Goal: Task Accomplishment & Management: Use online tool/utility

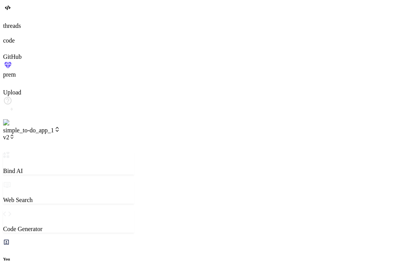
scroll to position [1522, 0]
click at [13, 135] on icon at bounding box center [12, 135] width 2 height 1
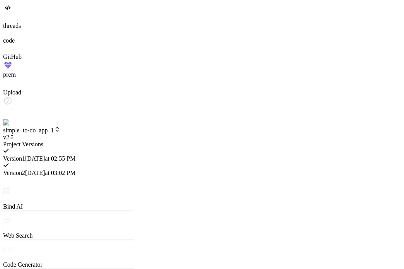
click at [126, 162] on div "Version 2 9/8/2025 at 03:02 PM" at bounding box center [68, 169] width 131 height 14
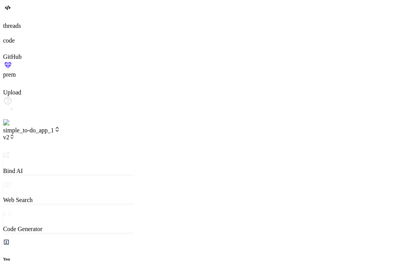
click at [15, 134] on span "v2" at bounding box center [9, 137] width 12 height 7
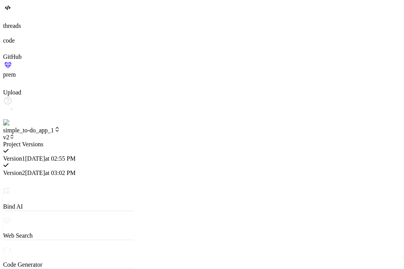
click at [135, 141] on div at bounding box center [68, 141] width 131 height 0
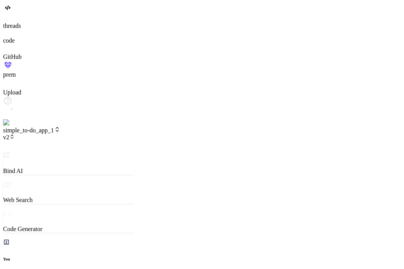
click at [15, 134] on icon at bounding box center [11, 136] width 5 height 5
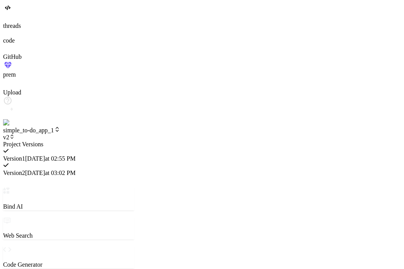
click at [135, 141] on div at bounding box center [68, 141] width 131 height 0
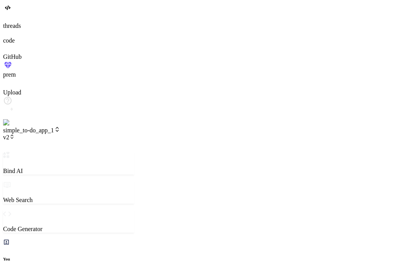
click at [15, 134] on icon at bounding box center [11, 136] width 5 height 5
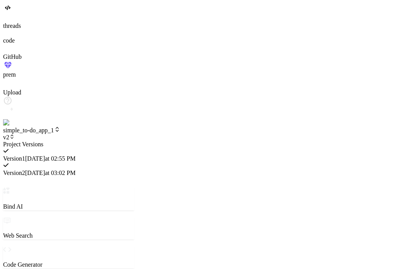
click at [53, 141] on div at bounding box center [68, 141] width 131 height 0
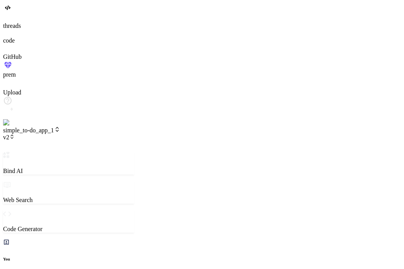
click at [60, 127] on span "simple_to-do_app_1" at bounding box center [31, 130] width 57 height 7
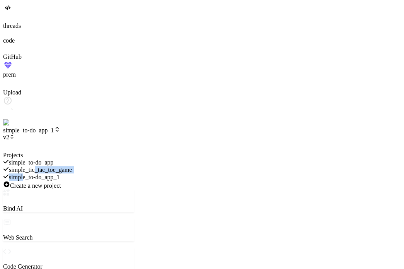
drag, startPoint x: 78, startPoint y: 75, endPoint x: 88, endPoint y: 65, distance: 14.8
click at [88, 159] on div "simple_to-do_app simple_tic_tac_toe_game simple_to-do_app_1" at bounding box center [68, 170] width 131 height 22
click at [88, 166] on div "simple_tic_tac_toe_game" at bounding box center [68, 169] width 131 height 7
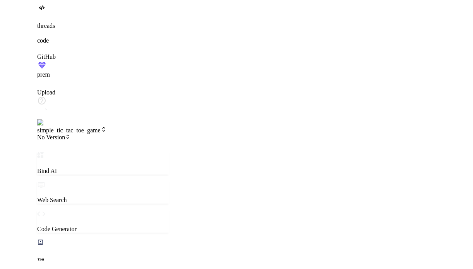
scroll to position [1567, 0]
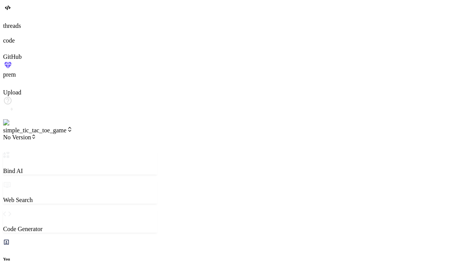
click at [36, 134] on span "No Version" at bounding box center [19, 137] width 33 height 7
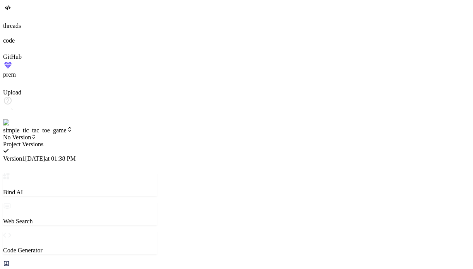
click at [119, 141] on div at bounding box center [80, 141] width 154 height 0
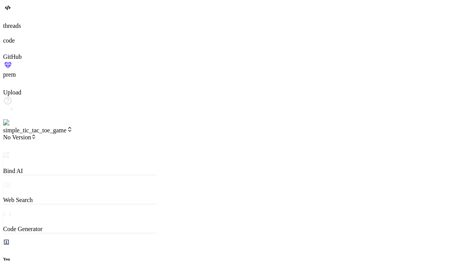
scroll to position [1893, 0]
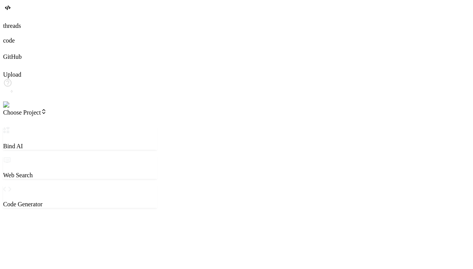
type textarea "x"
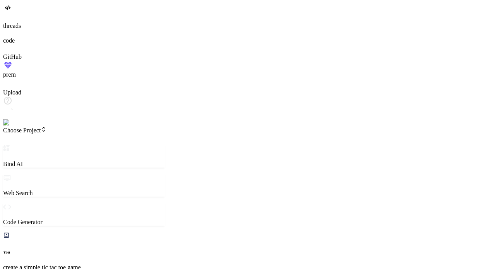
click at [47, 127] on span "Choose Project" at bounding box center [25, 130] width 44 height 7
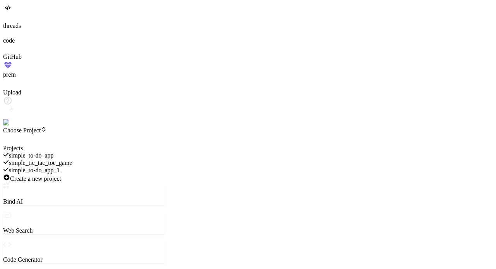
click at [60, 167] on span "simple_to-do_app_1" at bounding box center [34, 170] width 51 height 7
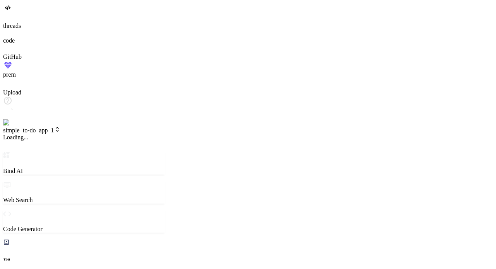
scroll to position [44, 0]
click at [15, 134] on span "v2" at bounding box center [9, 137] width 12 height 7
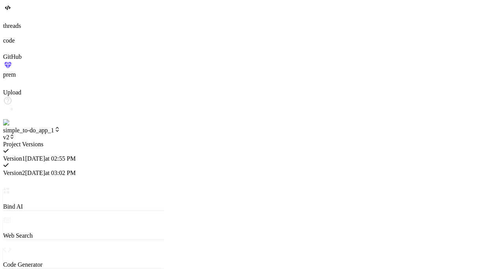
click at [103, 141] on div at bounding box center [84, 141] width 162 height 0
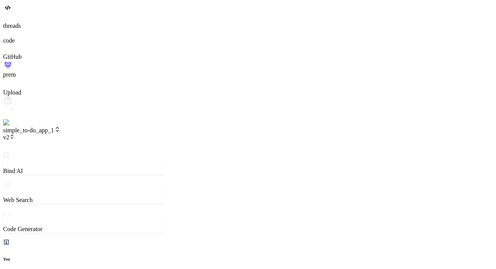
click at [15, 134] on span "v2" at bounding box center [9, 137] width 12 height 7
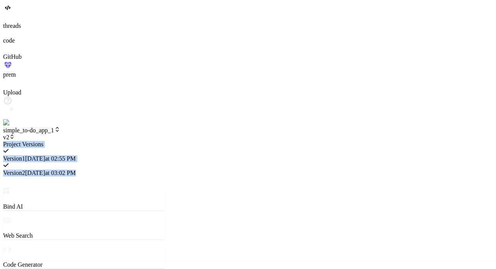
click at [25, 169] on span "Version 2" at bounding box center [14, 172] width 22 height 7
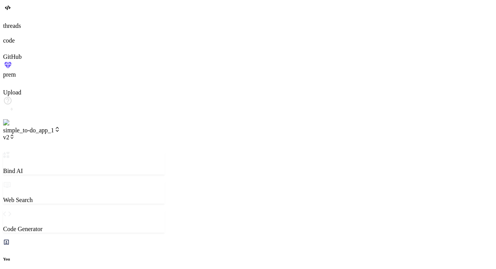
click at [15, 134] on icon at bounding box center [11, 136] width 5 height 5
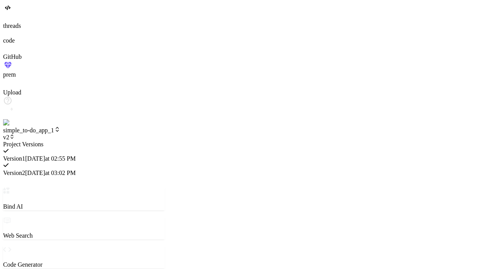
click at [69, 141] on div at bounding box center [84, 141] width 162 height 0
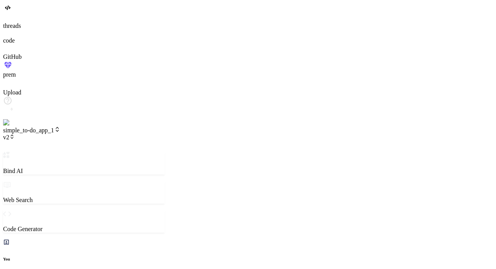
scroll to position [341, 0]
click at [15, 134] on span "v2" at bounding box center [9, 137] width 12 height 7
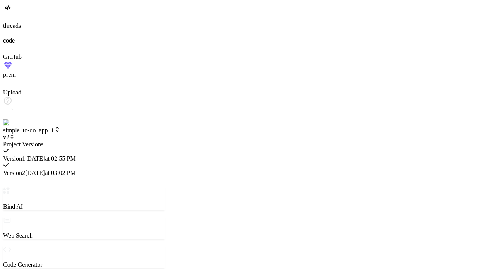
click at [25, 155] on span "Version 1" at bounding box center [14, 158] width 22 height 7
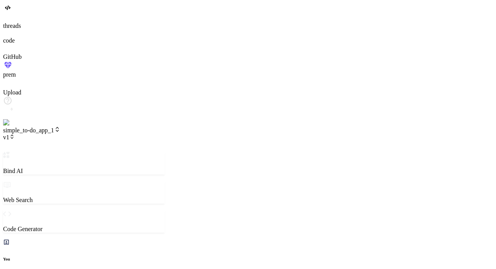
scroll to position [698, 0]
click at [60, 127] on span "simple_to-do_app_1" at bounding box center [31, 130] width 57 height 7
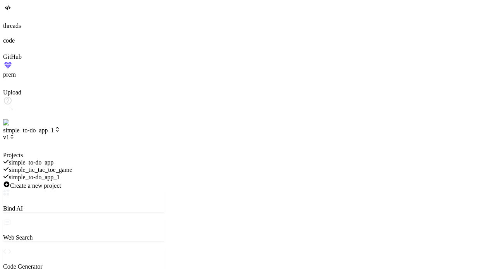
click at [72, 166] on span "simple_tic_tac_toe_game" at bounding box center [40, 169] width 63 height 7
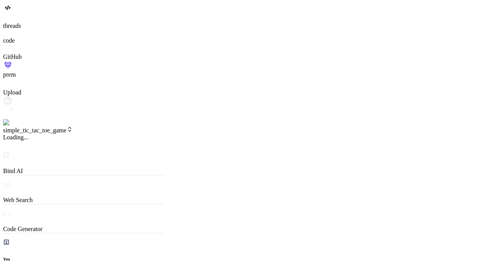
scroll to position [772, 0]
click at [15, 134] on span "v1" at bounding box center [9, 137] width 12 height 7
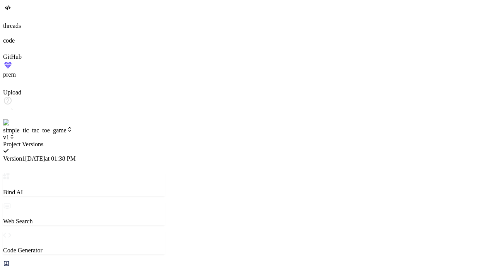
scroll to position [824, 0]
click at [76, 155] on span "9/4/2025 at 01:38 PM" at bounding box center [50, 158] width 51 height 7
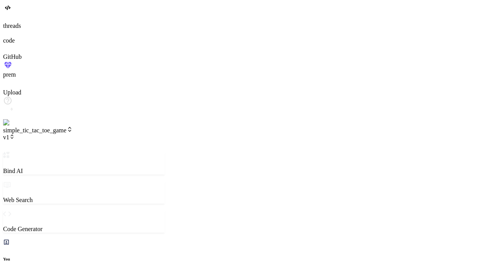
scroll to position [861, 0]
click at [73, 127] on span "simple_tic_tac_toe_game" at bounding box center [38, 130] width 70 height 7
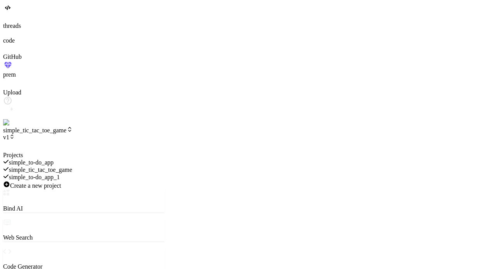
click at [60, 174] on span "simple_to-do_app_1" at bounding box center [34, 177] width 51 height 7
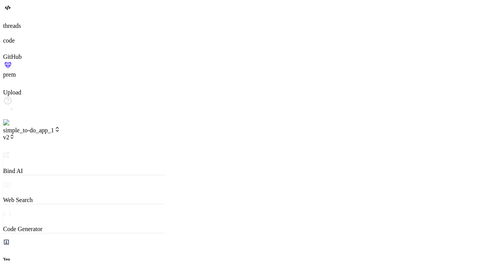
scroll to position [231, 0]
click at [15, 134] on span "v2" at bounding box center [9, 137] width 12 height 7
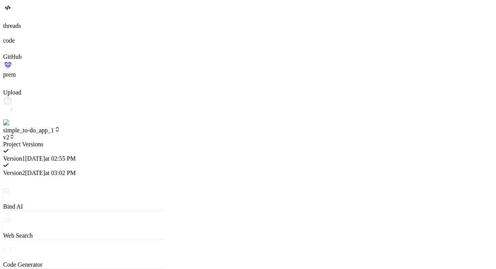
scroll to position [1210, 0]
click at [80, 141] on div at bounding box center [84, 141] width 162 height 0
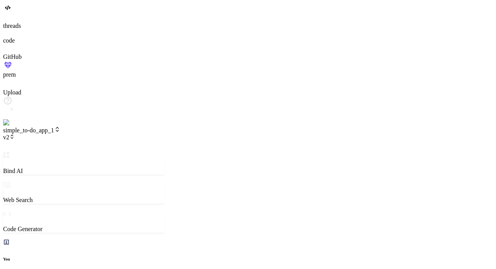
scroll to position [1470, 0]
click at [60, 127] on span "simple_to-do_app_1" at bounding box center [31, 130] width 57 height 7
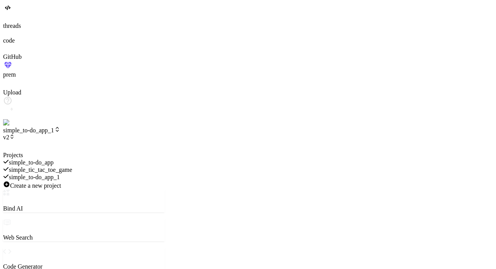
click at [54, 159] on span "simple_to-do_app" at bounding box center [31, 162] width 45 height 7
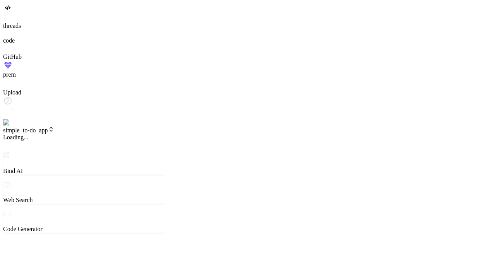
scroll to position [1507, 0]
click at [15, 134] on span "v2" at bounding box center [9, 137] width 12 height 7
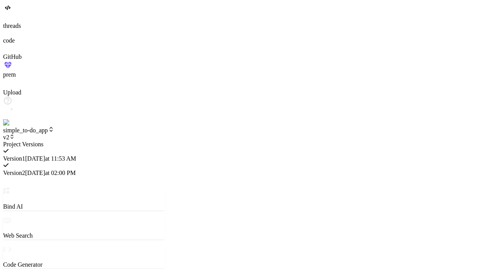
click at [78, 141] on div at bounding box center [84, 141] width 162 height 0
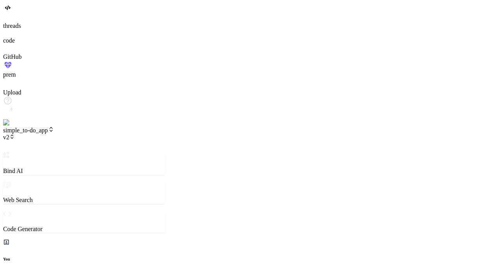
click at [54, 127] on span "simple_to-do_app" at bounding box center [28, 130] width 51 height 7
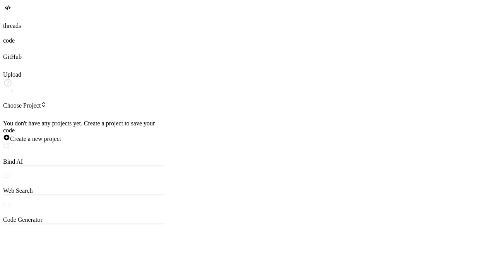
type textarea "x"
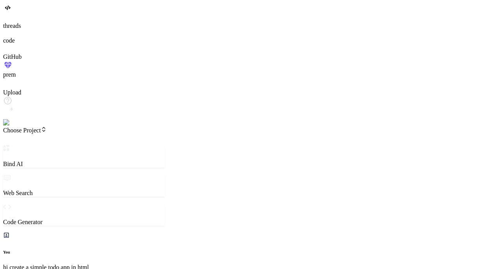
click at [47, 127] on span "Choose Project" at bounding box center [25, 130] width 44 height 7
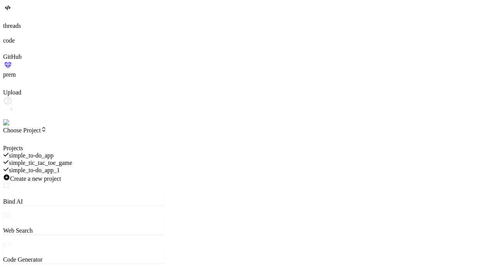
click at [60, 167] on span "simple_to-do_app_1" at bounding box center [34, 170] width 51 height 7
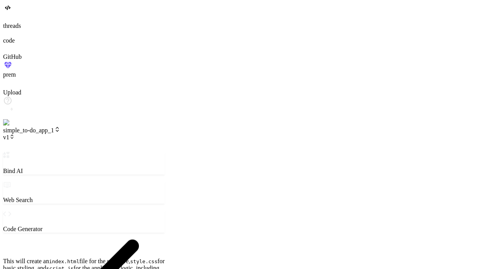
scroll to position [231, 0]
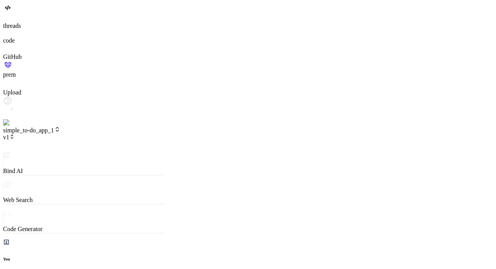
click at [15, 134] on span "v1" at bounding box center [9, 137] width 12 height 7
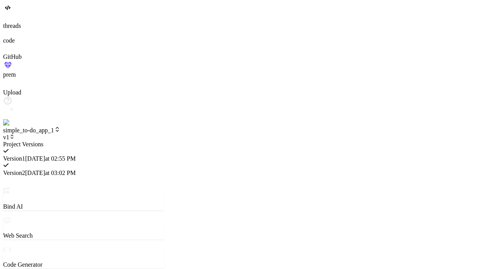
scroll to position [341, 0]
click at [25, 169] on span "Version 2" at bounding box center [14, 172] width 22 height 7
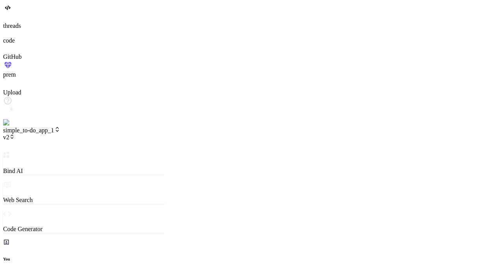
scroll to position [438, 0]
click at [60, 127] on span "simple_to-do_app_1" at bounding box center [31, 130] width 57 height 7
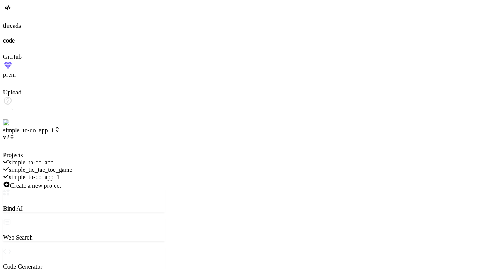
scroll to position [698, 0]
click at [72, 166] on span "simple_tic_tac_toe_game" at bounding box center [40, 169] width 63 height 7
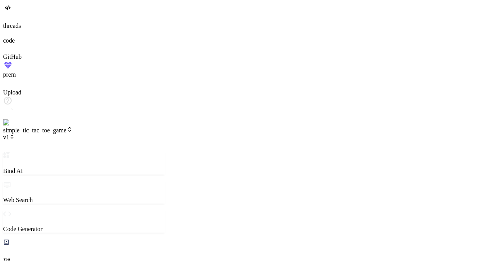
scroll to position [1084, 0]
click at [73, 127] on span "simple_tic_tac_toe_game" at bounding box center [38, 130] width 70 height 7
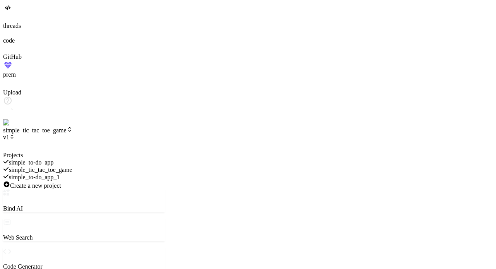
click at [60, 174] on span "simple_to-do_app_1" at bounding box center [34, 177] width 51 height 7
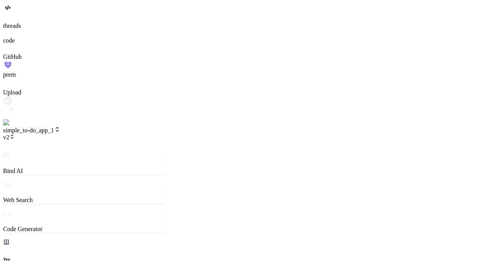
scroll to position [1158, 0]
click at [15, 134] on span "v2" at bounding box center [9, 137] width 12 height 7
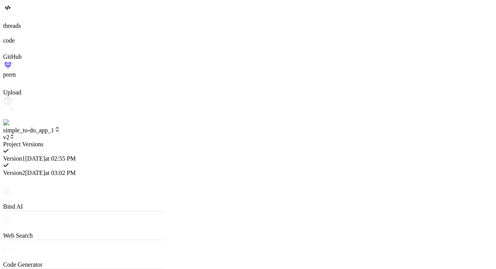
click at [103, 141] on div at bounding box center [84, 141] width 162 height 0
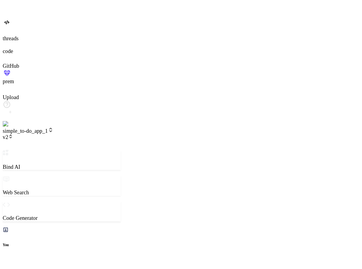
scroll to position [1581, 0]
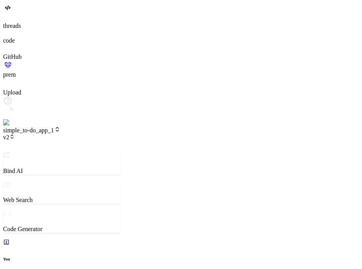
click at [48, 127] on span "simple_to-do_app_1" at bounding box center [31, 130] width 57 height 7
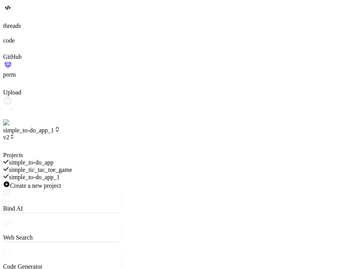
click at [60, 174] on span "simple_to-do_app_1" at bounding box center [34, 177] width 51 height 7
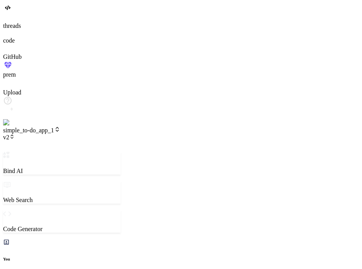
click at [74, 126] on header "simple_to-do_app_1 v2 Created with Pixso." at bounding box center [62, 139] width 118 height 26
click at [60, 127] on span "simple_to-do_app_1" at bounding box center [31, 130] width 57 height 7
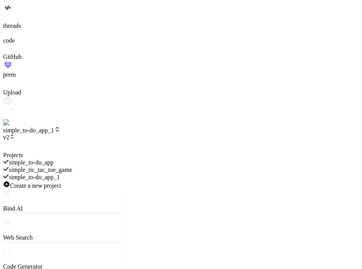
click at [54, 159] on span "simple_to-do_app" at bounding box center [31, 162] width 45 height 7
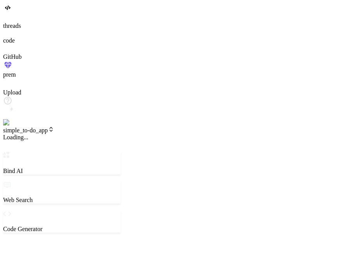
scroll to position [1618, 0]
click at [54, 127] on span "simple_to-do_app" at bounding box center [28, 130] width 51 height 7
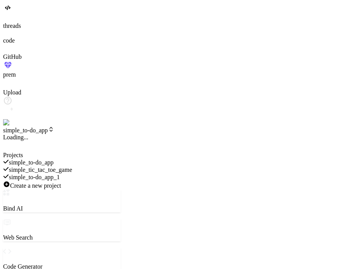
click at [60, 174] on span "simple_to-do_app_1" at bounding box center [34, 177] width 51 height 7
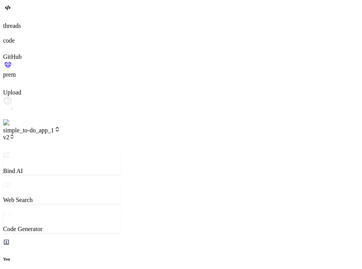
scroll to position [2027, 0]
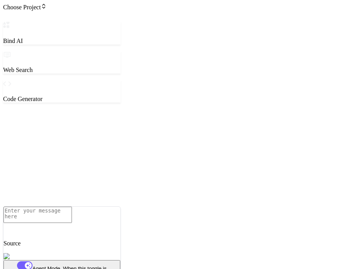
type textarea "x"
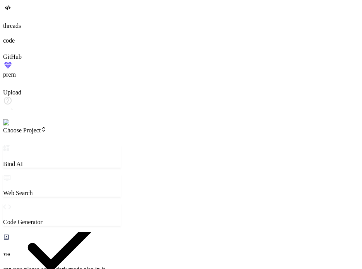
scroll to position [290, 0]
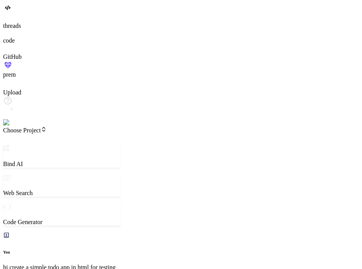
click at [63, 126] on header "Choose Project Created with Pixso." at bounding box center [62, 135] width 118 height 19
click at [66, 126] on header "Choose Project Created with Pixso." at bounding box center [62, 135] width 118 height 19
click at [47, 127] on span "Choose Project" at bounding box center [25, 130] width 44 height 7
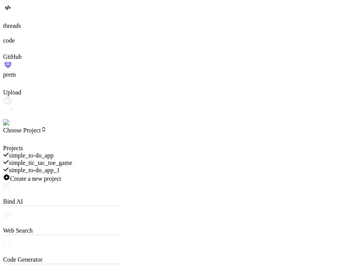
click at [60, 167] on span "simple_to-do_app_1" at bounding box center [34, 170] width 51 height 7
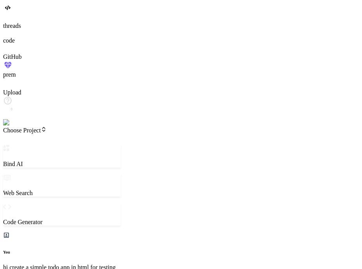
click at [47, 127] on span "Choose Project" at bounding box center [25, 130] width 44 height 7
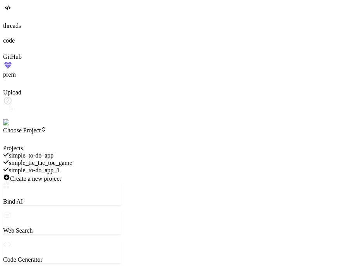
click at [60, 167] on span "simple_to-do_app_1" at bounding box center [34, 170] width 51 height 7
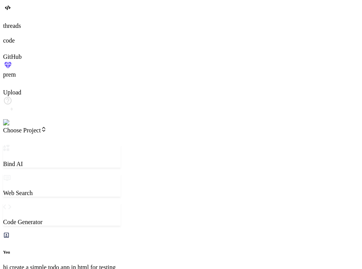
click at [47, 127] on span "Choose Project" at bounding box center [25, 130] width 44 height 7
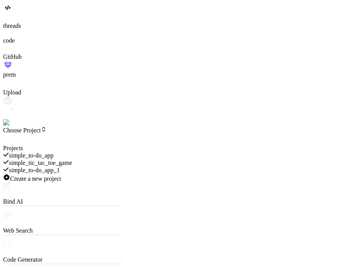
click at [60, 167] on span "simple_to-do_app_1" at bounding box center [34, 170] width 51 height 7
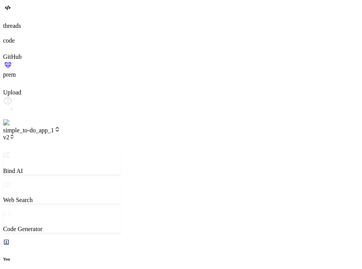
click at [15, 134] on span "v2" at bounding box center [9, 137] width 12 height 7
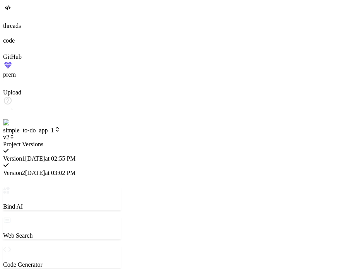
click at [25, 155] on span "Version 1" at bounding box center [14, 158] width 22 height 7
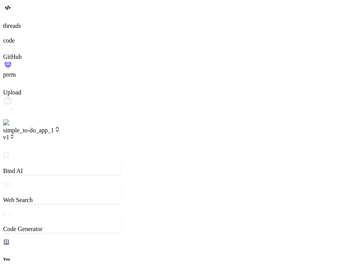
type textarea "x"
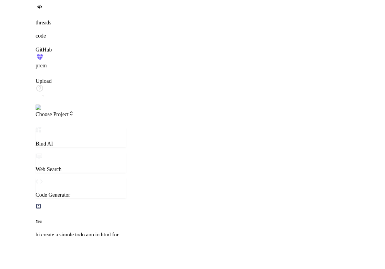
scroll to position [173, 0]
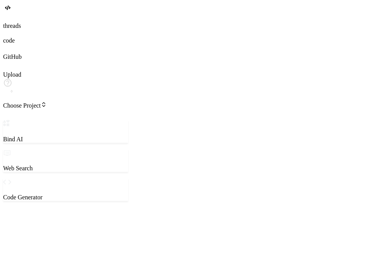
type textarea "x"
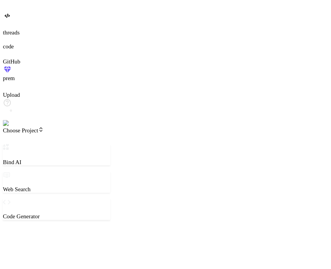
scroll to position [290, 0]
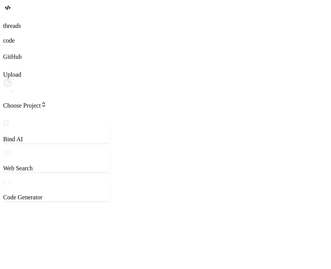
type textarea "x"
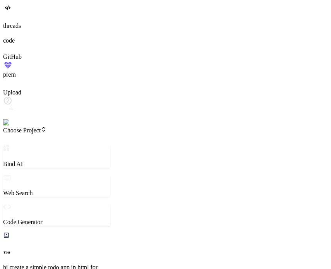
scroll to position [290, 0]
click at [47, 127] on span "Choose Project" at bounding box center [25, 130] width 44 height 7
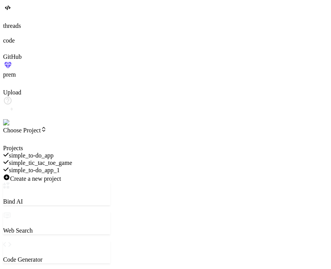
click at [60, 167] on span "simple_to-do_app_1" at bounding box center [34, 170] width 51 height 7
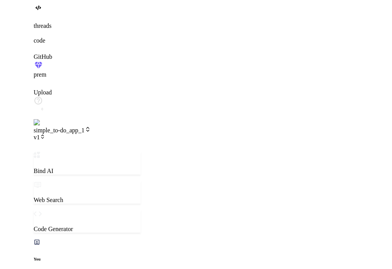
scroll to position [364, 0]
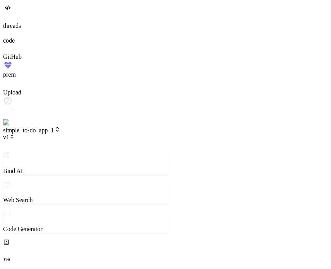
drag, startPoint x: 142, startPoint y: 72, endPoint x: 156, endPoint y: 72, distance: 14.7
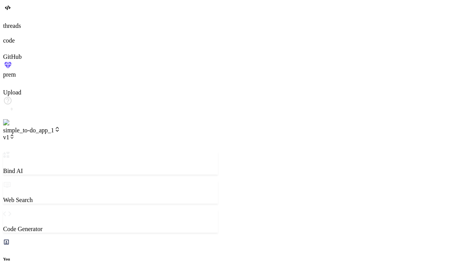
type textarea "x"
type textarea "p"
type textarea "x"
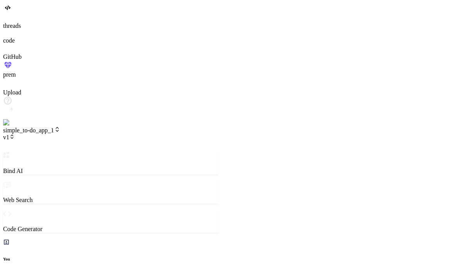
type textarea "pl"
type textarea "x"
type textarea "ple"
type textarea "x"
type textarea "plea"
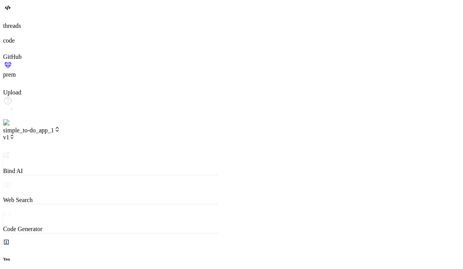
type textarea "x"
type textarea "pleas"
type textarea "x"
type textarea "please"
type textarea "x"
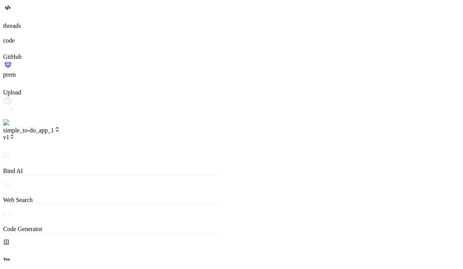
type textarea "please"
type textarea "x"
type textarea "please m"
type textarea "x"
type textarea "please ma"
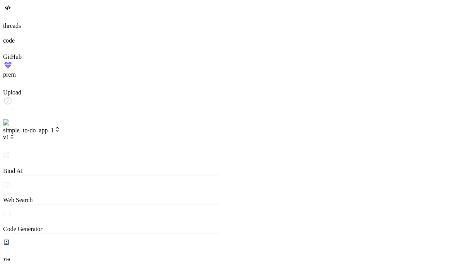
type textarea "x"
type textarea "please mak"
type textarea "x"
type textarea "please make"
type textarea "x"
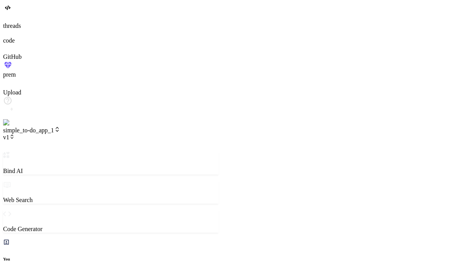
type textarea "please make"
type textarea "x"
type textarea "please make h"
type textarea "x"
type textarea "please make he"
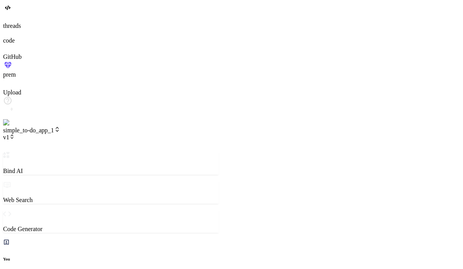
type textarea "x"
type textarea "please make hea"
type textarea "x"
type textarea "please make head"
type textarea "x"
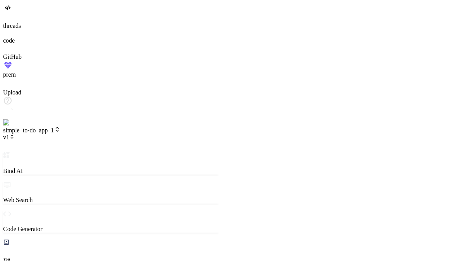
type textarea "please make headi"
type textarea "x"
type textarea "please make headin"
type textarea "x"
type textarea "please make heading"
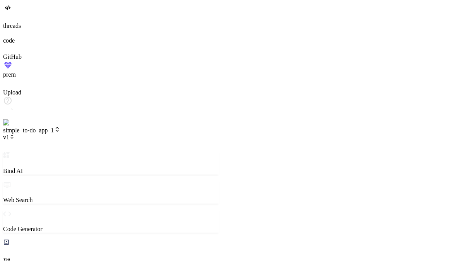
type textarea "x"
type textarea "please make heading"
type textarea "x"
type textarea "please make heading t"
type textarea "x"
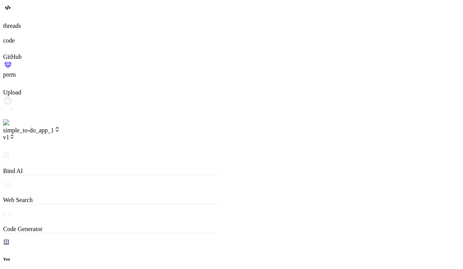
type textarea "please make heading th"
type textarea "x"
type textarea "please make heading thi"
type textarea "x"
type textarea "please make heading this"
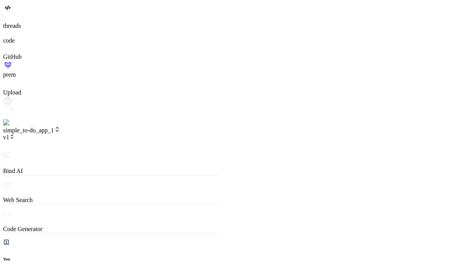
type textarea "x"
type textarea "please make heading this"
type textarea "x"
type textarea "please make heading this i"
type textarea "x"
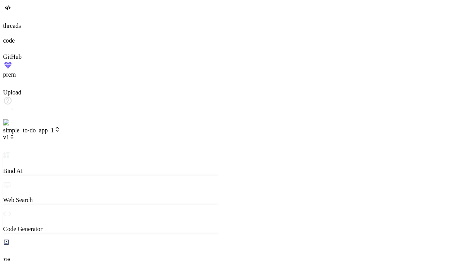
type textarea "please make heading this is"
type textarea "x"
type textarea "please make heading this is"
type textarea "x"
type textarea "please make heading this is o"
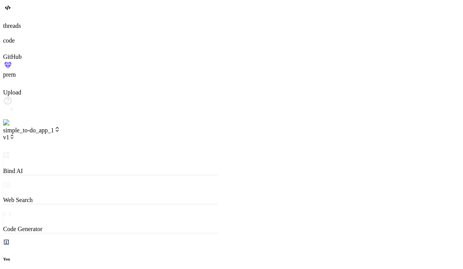
type textarea "x"
type textarea "please make heading this is on"
type textarea "x"
type textarea "please make heading this is onl"
type textarea "x"
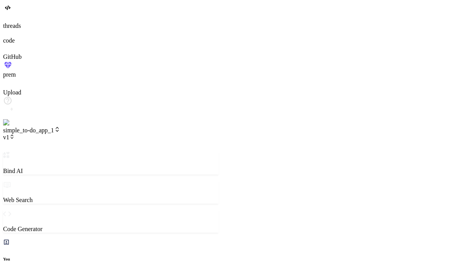
type textarea "please make heading this is only"
type textarea "x"
type textarea "please make heading this is only"
type textarea "x"
type textarea "please make heading this is only a"
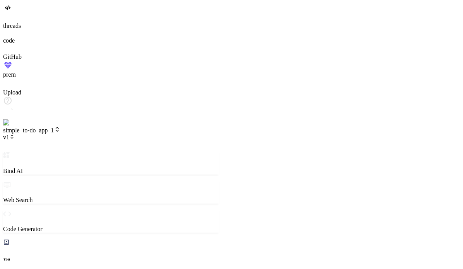
type textarea "x"
type textarea "please make heading this is only ad"
type textarea "x"
type textarea "please make heading this is only add"
type textarea "x"
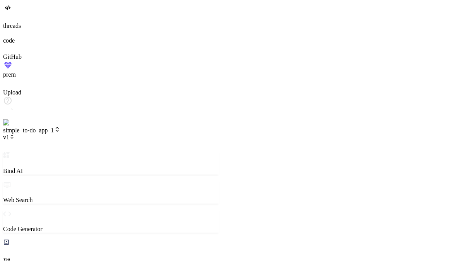
type textarea "please make heading this is only add"
type textarea "x"
type textarea "please make heading this is only add t"
type textarea "x"
type textarea "please make heading this is only add to"
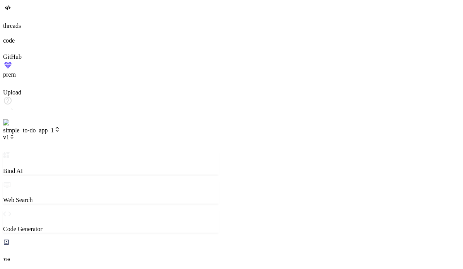
type textarea "x"
type textarea "please make heading this is only add tod"
type textarea "x"
type textarea "please make heading this is only add todo"
type textarea "x"
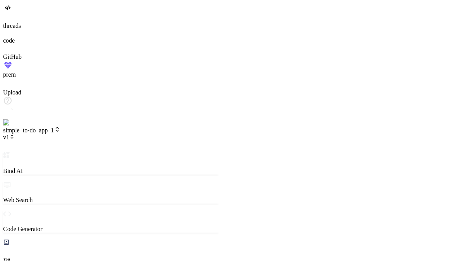
type textarea "please make heading this is only add todo"
type textarea "x"
type textarea "please make heading this is only add todo a"
type textarea "x"
type textarea "please make heading this is only add todo ap"
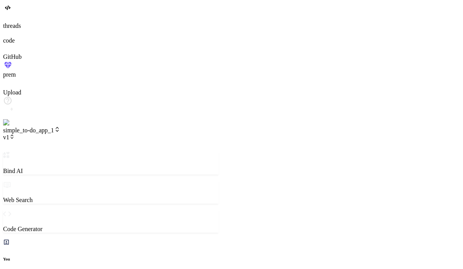
type textarea "x"
type textarea "please make heading this is only add todo app"
type textarea "x"
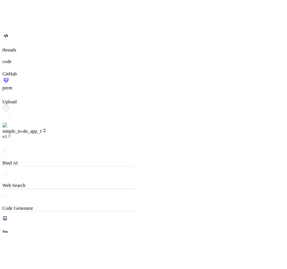
scroll to position [422, 0]
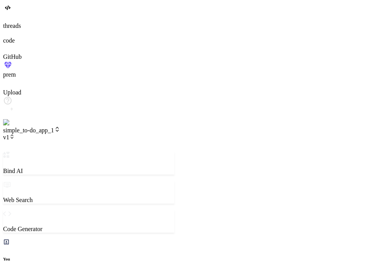
click at [15, 134] on icon at bounding box center [11, 136] width 5 height 5
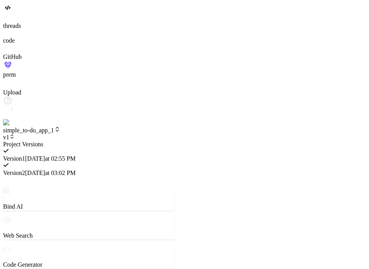
click at [104, 141] on div at bounding box center [88, 141] width 171 height 0
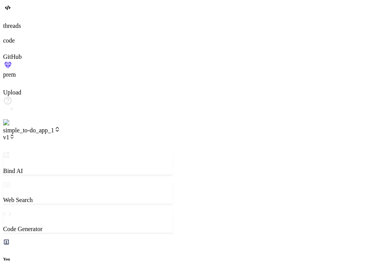
type textarea "x"
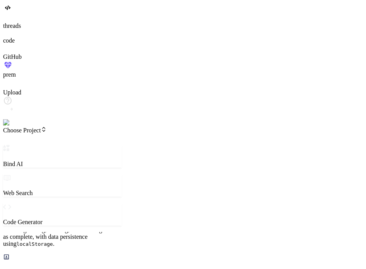
scroll to position [366, 0]
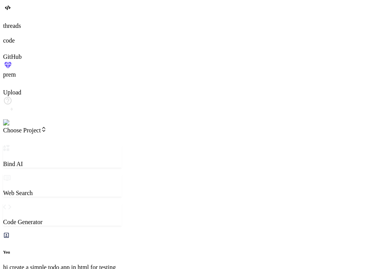
click at [47, 127] on span "Choose Project" at bounding box center [25, 130] width 44 height 7
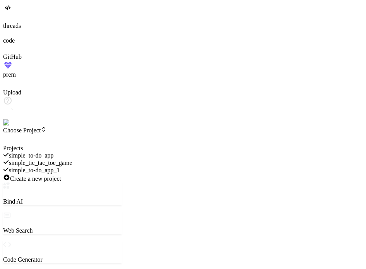
click at [73, 166] on div "simple_to-do_app_1" at bounding box center [62, 169] width 119 height 7
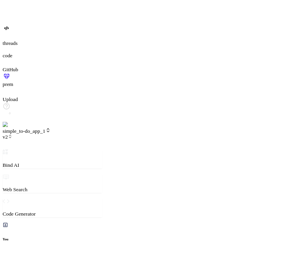
scroll to position [364, 0]
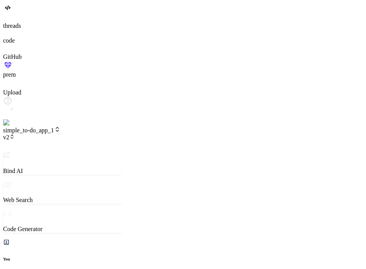
click at [15, 134] on icon at bounding box center [11, 136] width 5 height 5
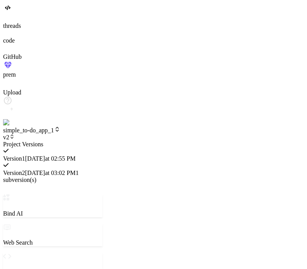
click at [79, 169] on span "1 subversion(s)" at bounding box center [41, 176] width 76 height 14
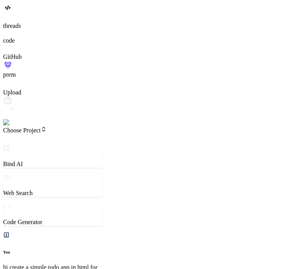
scroll to position [0, 0]
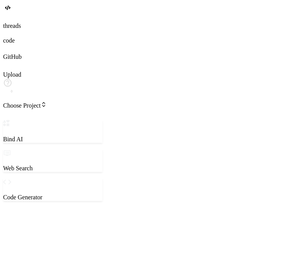
type textarea "x"
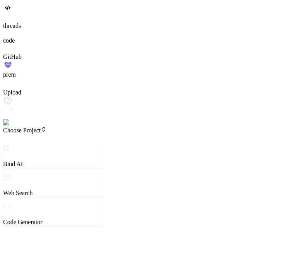
click at [47, 127] on span "Choose Project" at bounding box center [25, 130] width 44 height 7
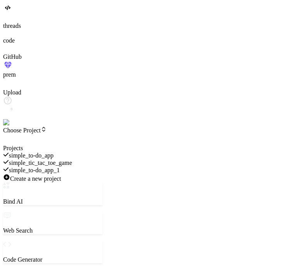
click at [85, 166] on div "simple_to-do_app_1" at bounding box center [52, 169] width 99 height 7
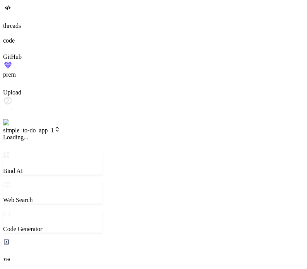
scroll to position [368, 0]
click at [15, 134] on span "v2" at bounding box center [9, 137] width 12 height 7
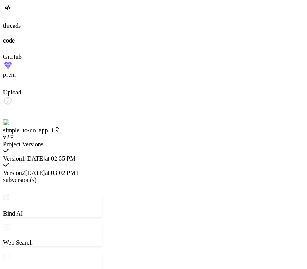
scroll to position [364, 0]
click at [25, 155] on span "Version 1" at bounding box center [14, 158] width 22 height 7
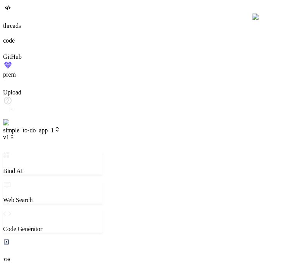
scroll to position [408, 0]
click at [60, 127] on span "simple_to-do_app_1" at bounding box center [31, 130] width 57 height 7
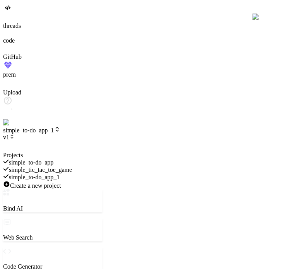
scroll to position [460, 0]
click at [76, 152] on div at bounding box center [52, 152] width 99 height 0
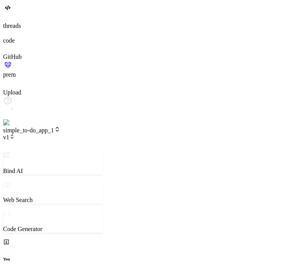
scroll to position [750, 0]
click at [60, 127] on span "simple_to-do_app_1" at bounding box center [31, 130] width 57 height 7
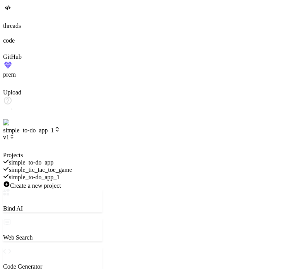
click at [54, 159] on span "simple_to-do_app" at bounding box center [31, 162] width 45 height 7
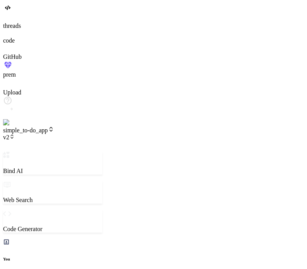
click at [54, 127] on span "simple_to-do_app" at bounding box center [28, 130] width 51 height 7
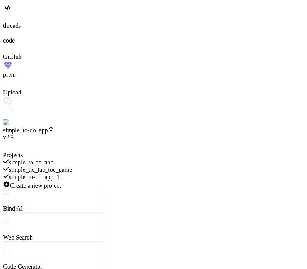
click at [60, 174] on span "simple_to-do_app_1" at bounding box center [34, 177] width 51 height 7
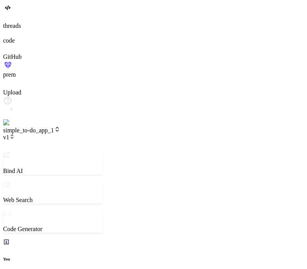
scroll to position [943, 0]
type textarea "x"
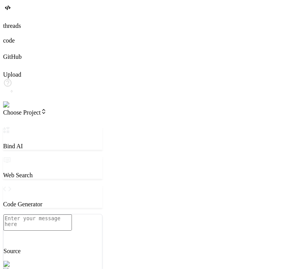
click at [12, 108] on img at bounding box center [15, 104] width 25 height 7
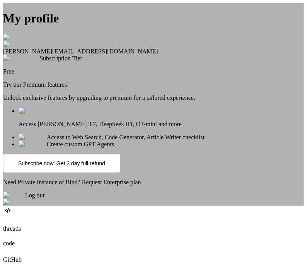
click at [12, 206] on div "My profile [PERSON_NAME] [EMAIL_ADDRESS][DOMAIN_NAME] Subscription Tier Free Tr…" at bounding box center [153, 104] width 301 height 203
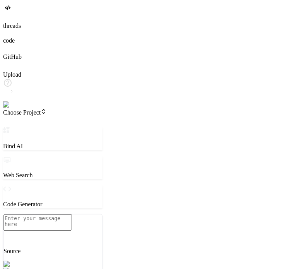
scroll to position [7, 0]
click at [12, 108] on img at bounding box center [13, 104] width 21 height 7
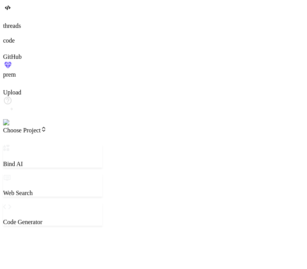
drag, startPoint x: 65, startPoint y: 17, endPoint x: 73, endPoint y: 6, distance: 13.8
click at [73, 126] on header "Choose Project Created with Pixso." at bounding box center [52, 135] width 99 height 19
click at [47, 127] on span "Choose Project" at bounding box center [25, 130] width 44 height 7
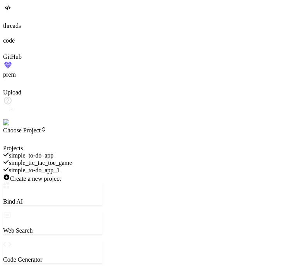
click at [60, 167] on span "simple_to-do_app_1" at bounding box center [34, 170] width 51 height 7
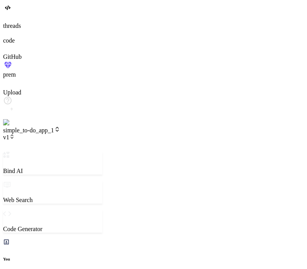
scroll to position [535, 0]
type textarea "x"
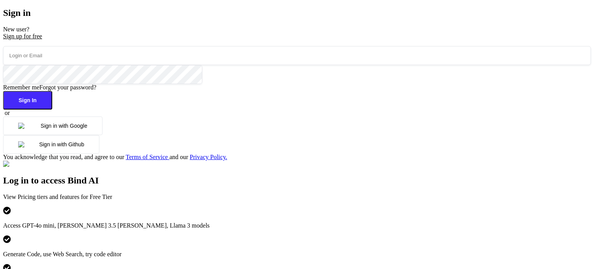
click at [102, 135] on button "Sign in with Google" at bounding box center [52, 125] width 99 height 19
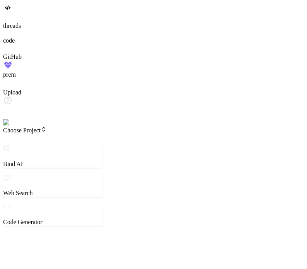
scroll to position [394, 0]
type textarea "x"
